Goal: Information Seeking & Learning: Learn about a topic

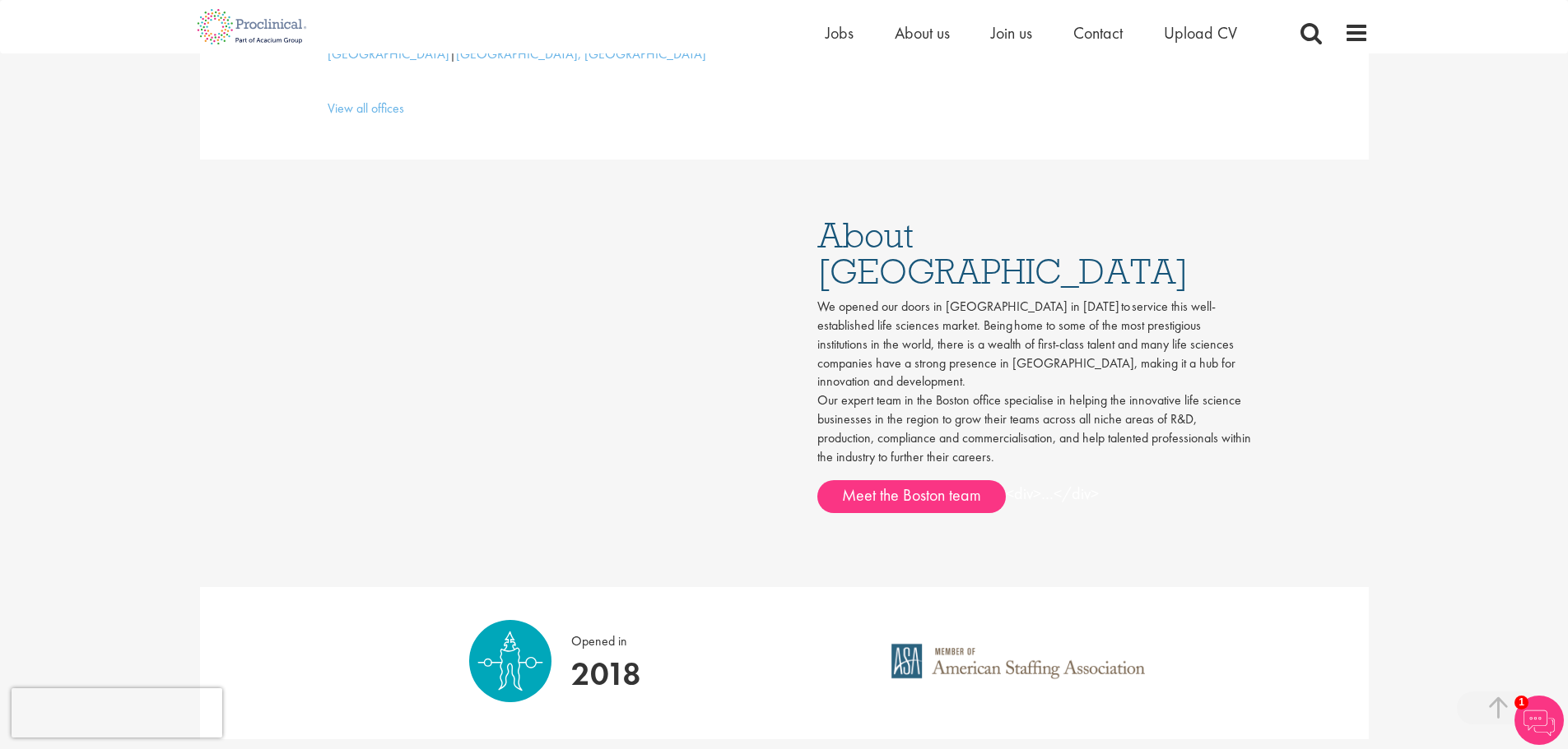
scroll to position [741, 0]
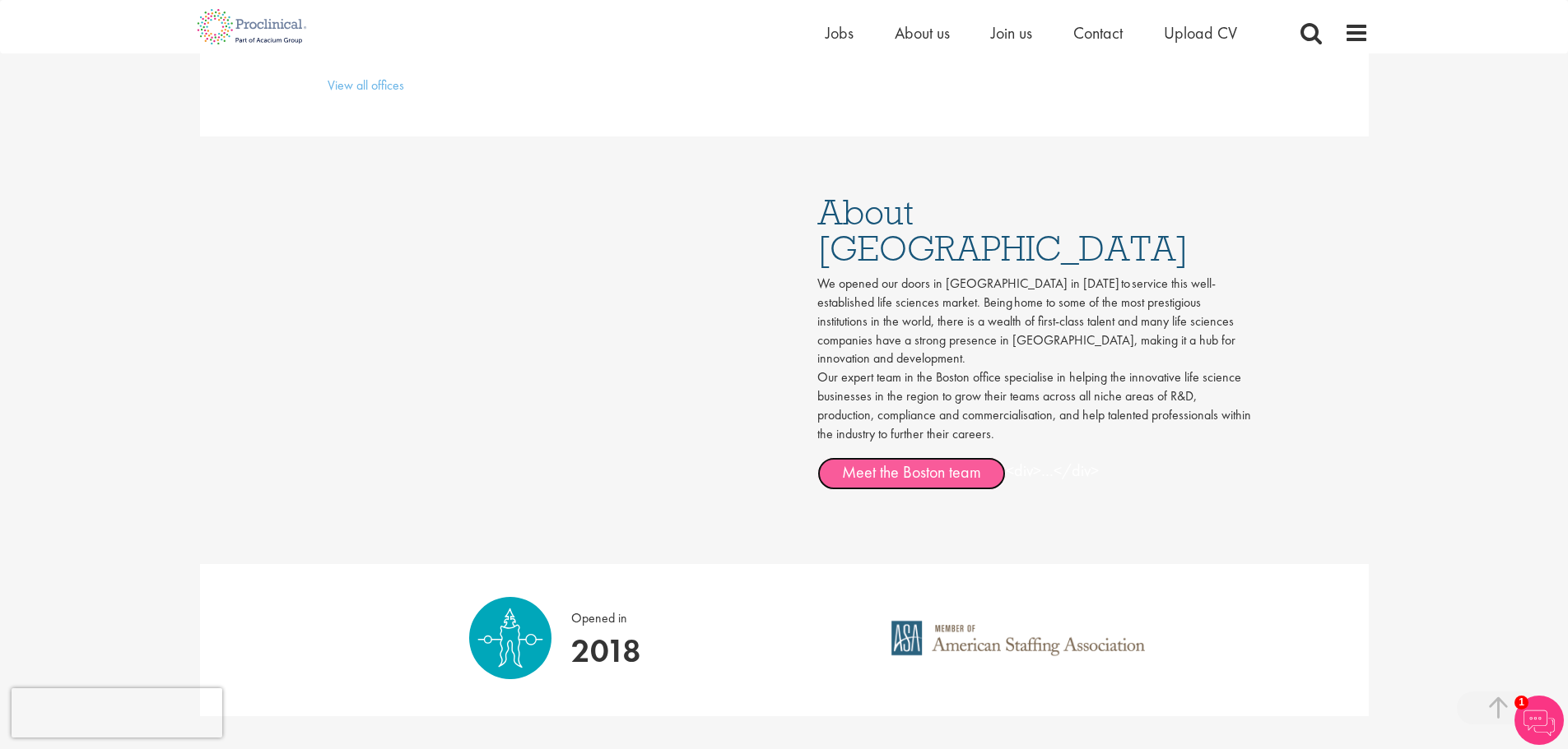
click at [909, 457] on link "Meet the Boston team" at bounding box center [911, 473] width 188 height 32
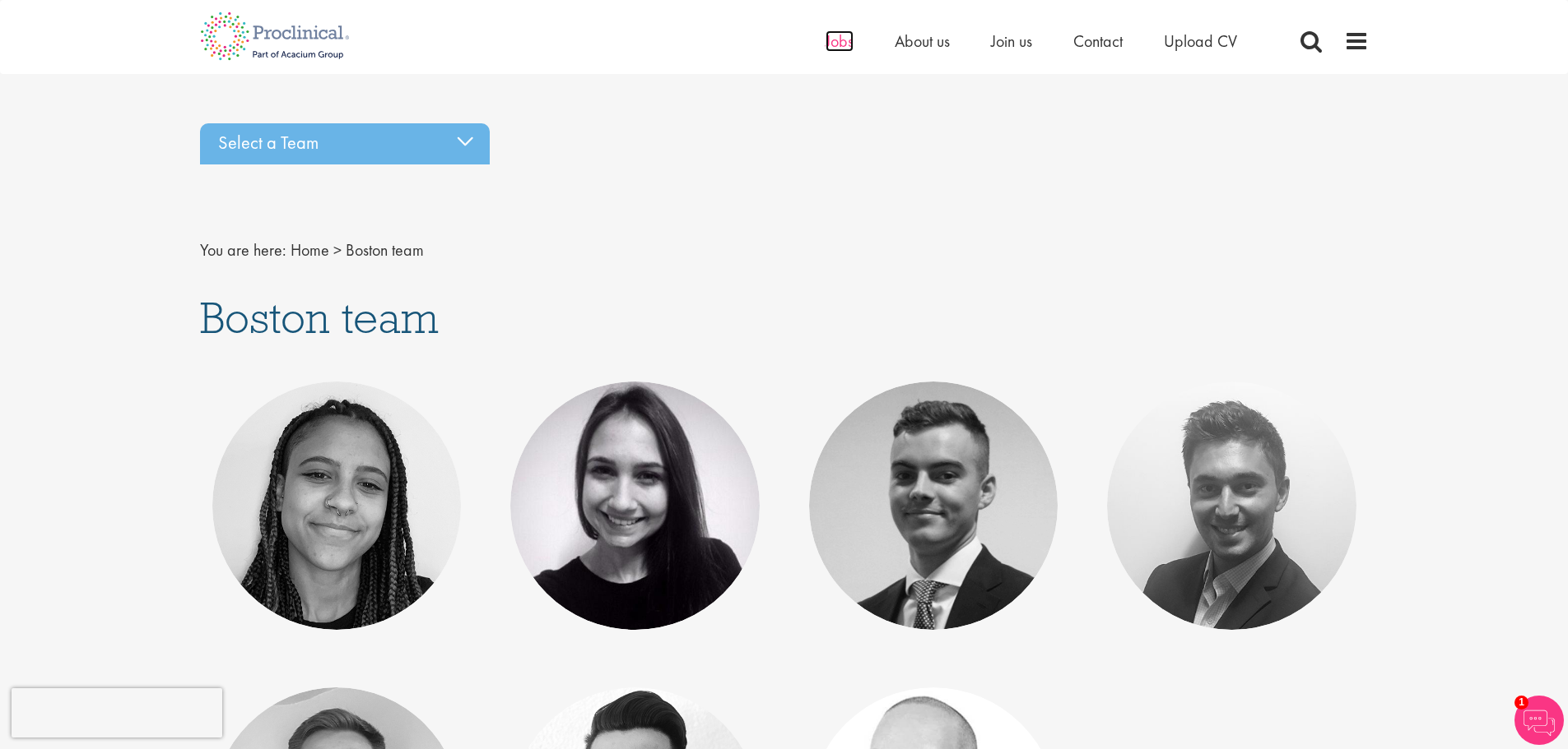
click at [835, 42] on span "Jobs" at bounding box center [839, 42] width 28 height 22
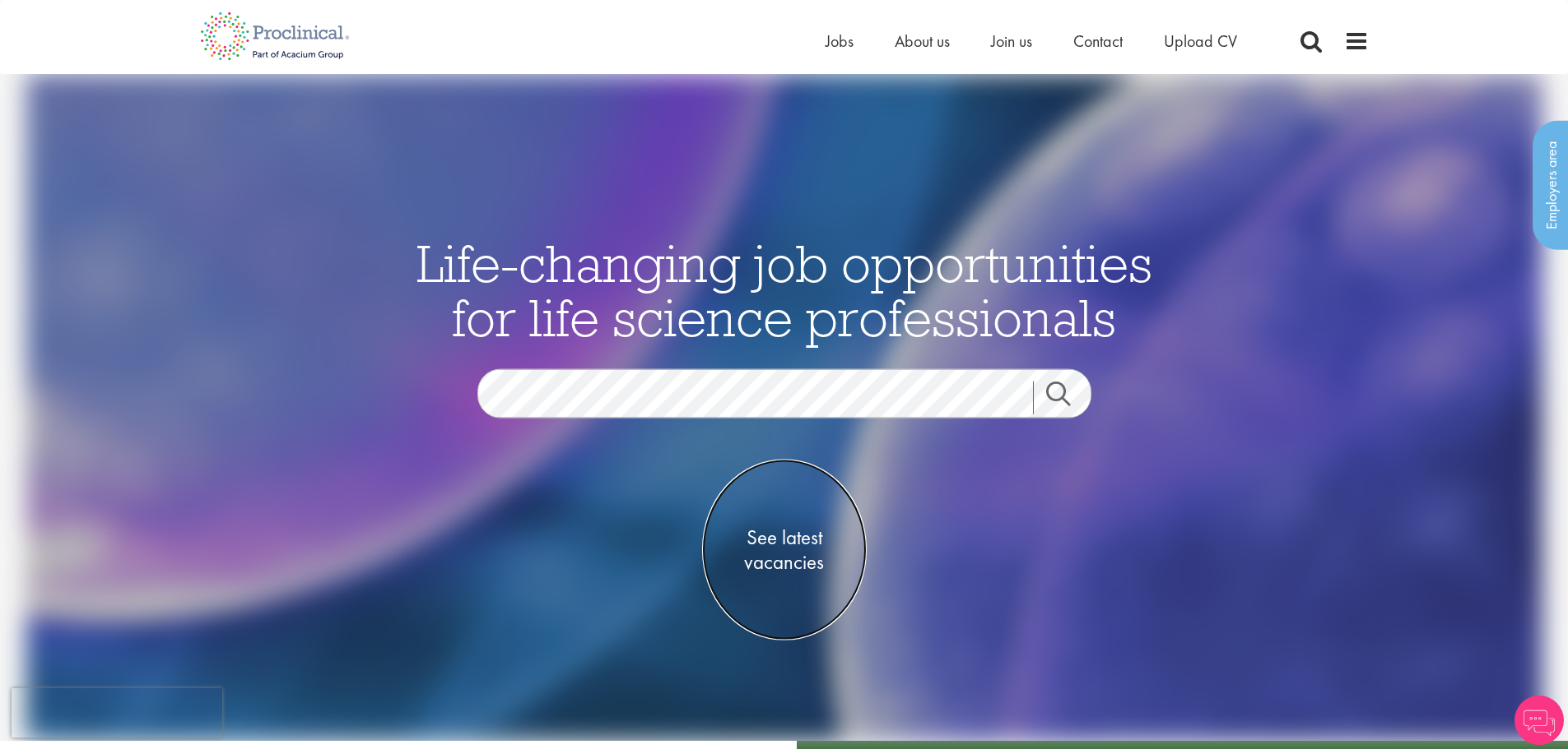
click at [786, 538] on span "See latest vacancies" at bounding box center [784, 550] width 164 height 49
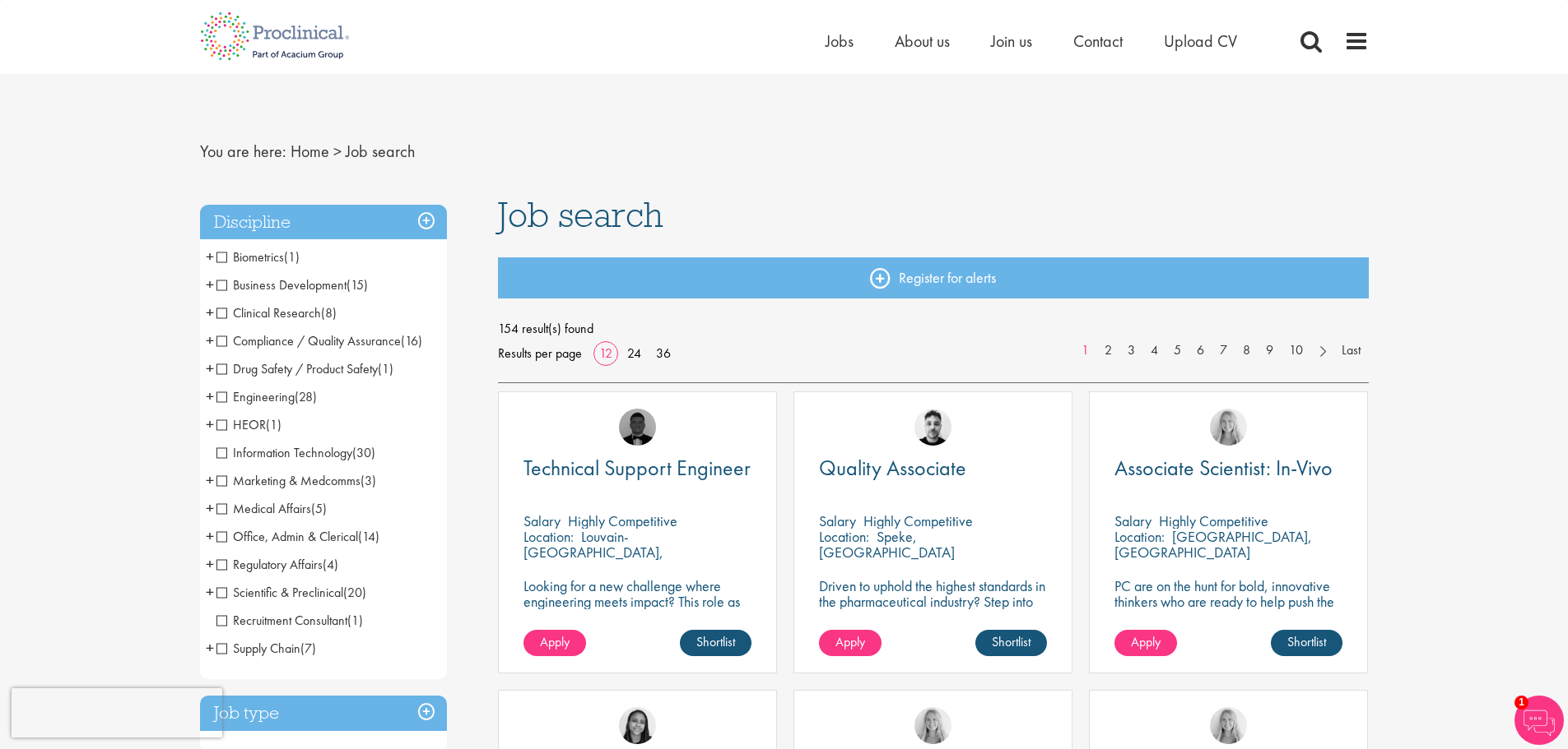
click at [218, 505] on span "Medical Affairs" at bounding box center [264, 508] width 95 height 17
